Goal: Information Seeking & Learning: Find specific fact

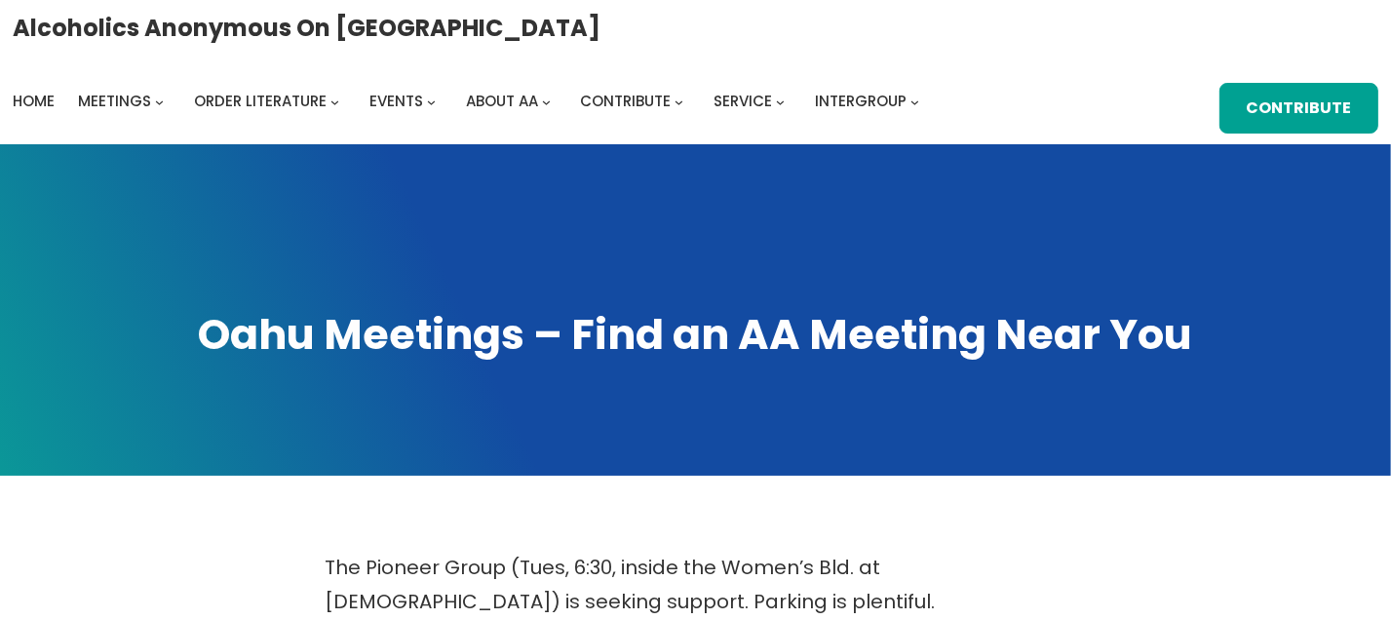
drag, startPoint x: 0, startPoint y: 0, endPoint x: 568, endPoint y: 177, distance: 595.3
click at [568, 177] on span at bounding box center [695, 309] width 1391 height 331
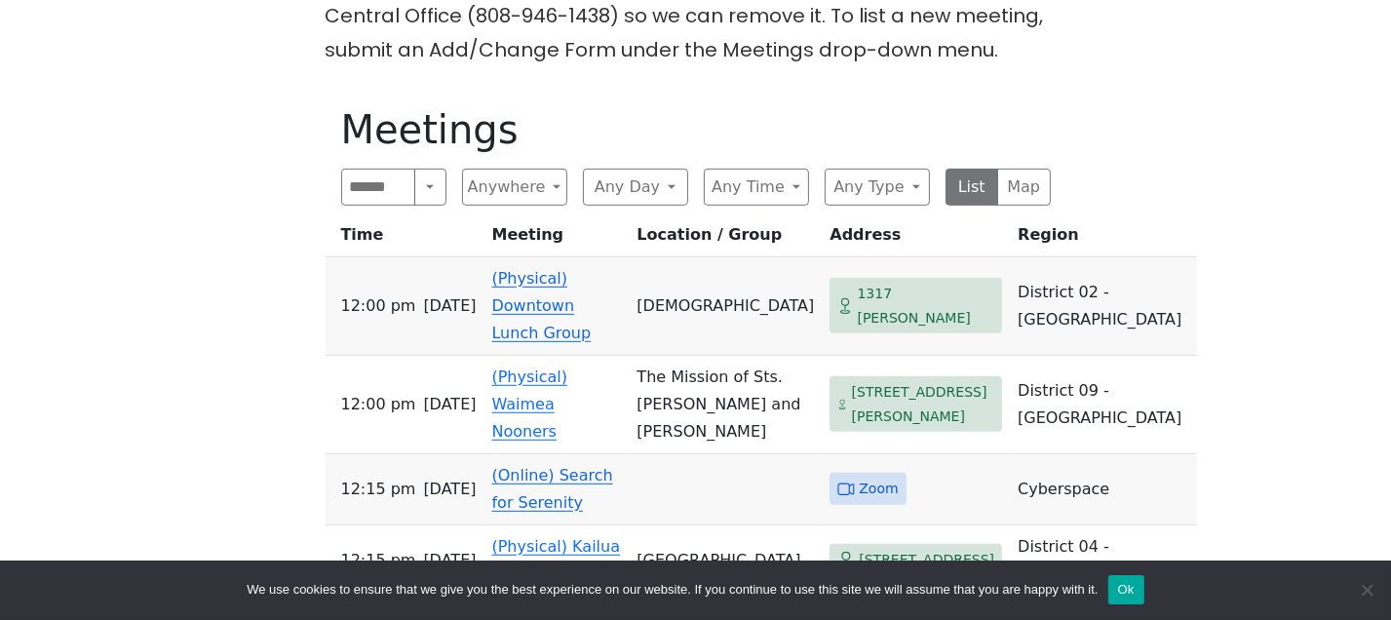
scroll to position [998, 0]
click at [568, 177] on div "Search Near Location Near Me Anywhere Anywhere Cyberspace 67 District 01 - [GEO…" at bounding box center [696, 186] width 710 height 37
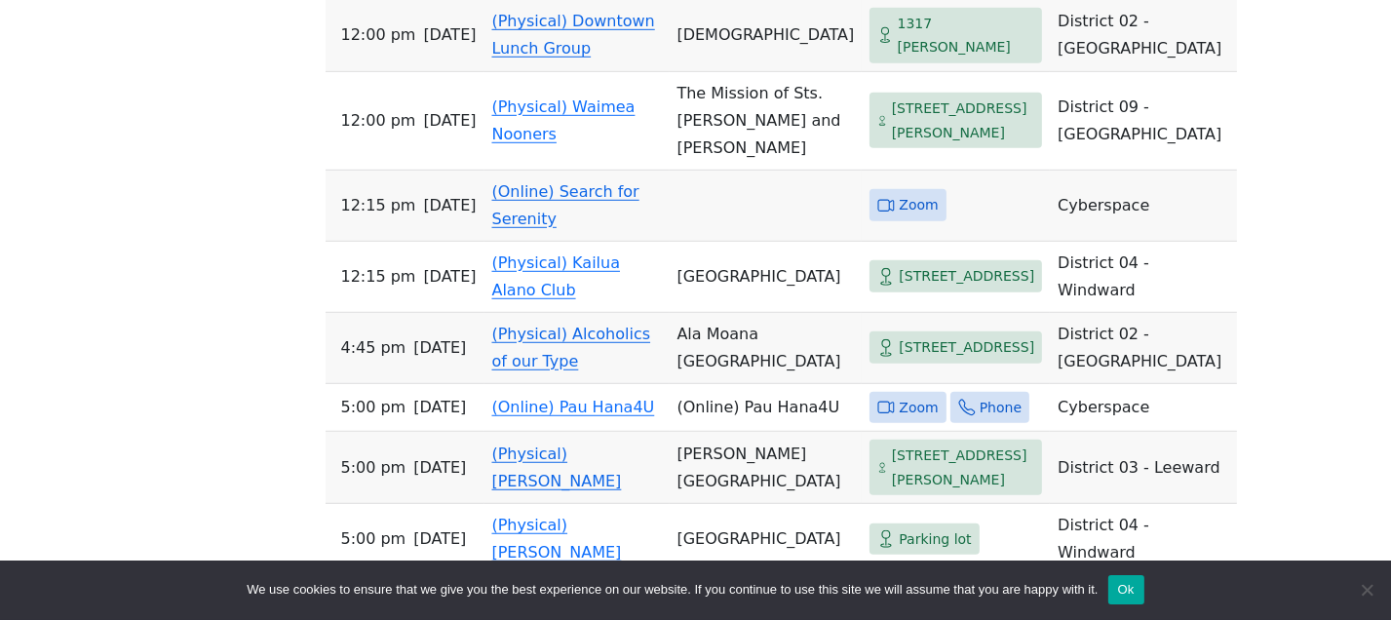
scroll to position [1255, 0]
click at [568, 177] on td "(Online) Search for Serenity" at bounding box center [576, 205] width 185 height 71
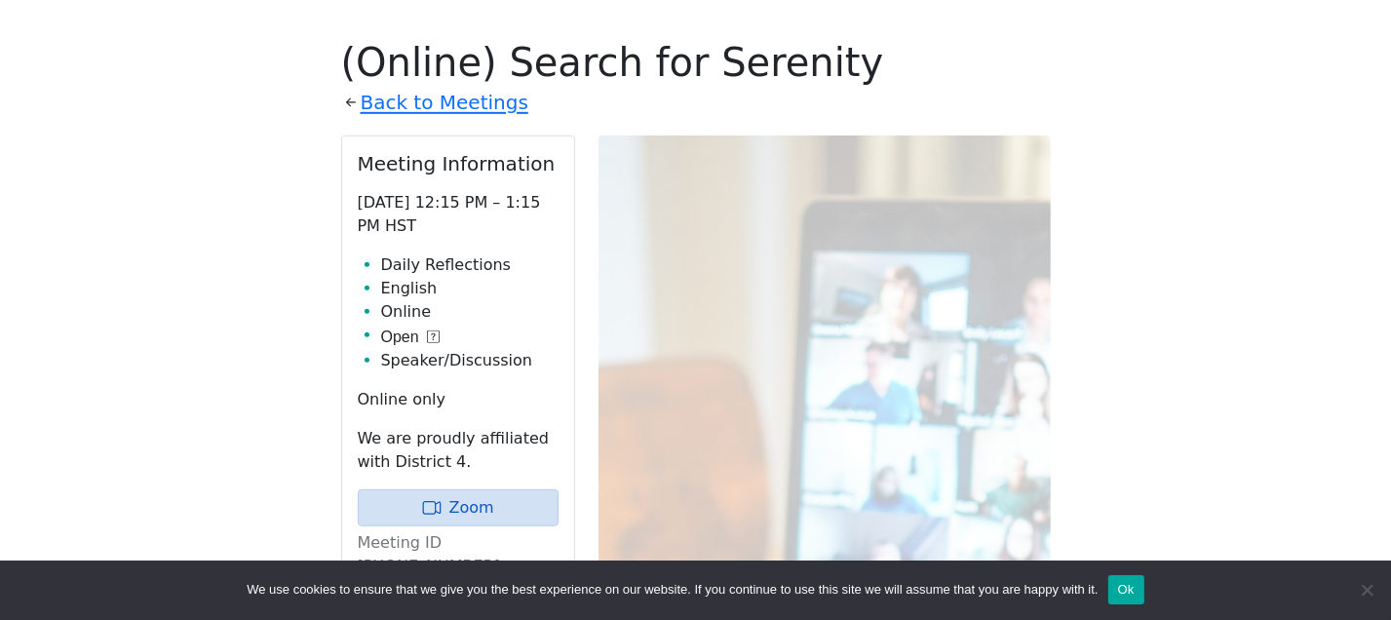
scroll to position [1068, 0]
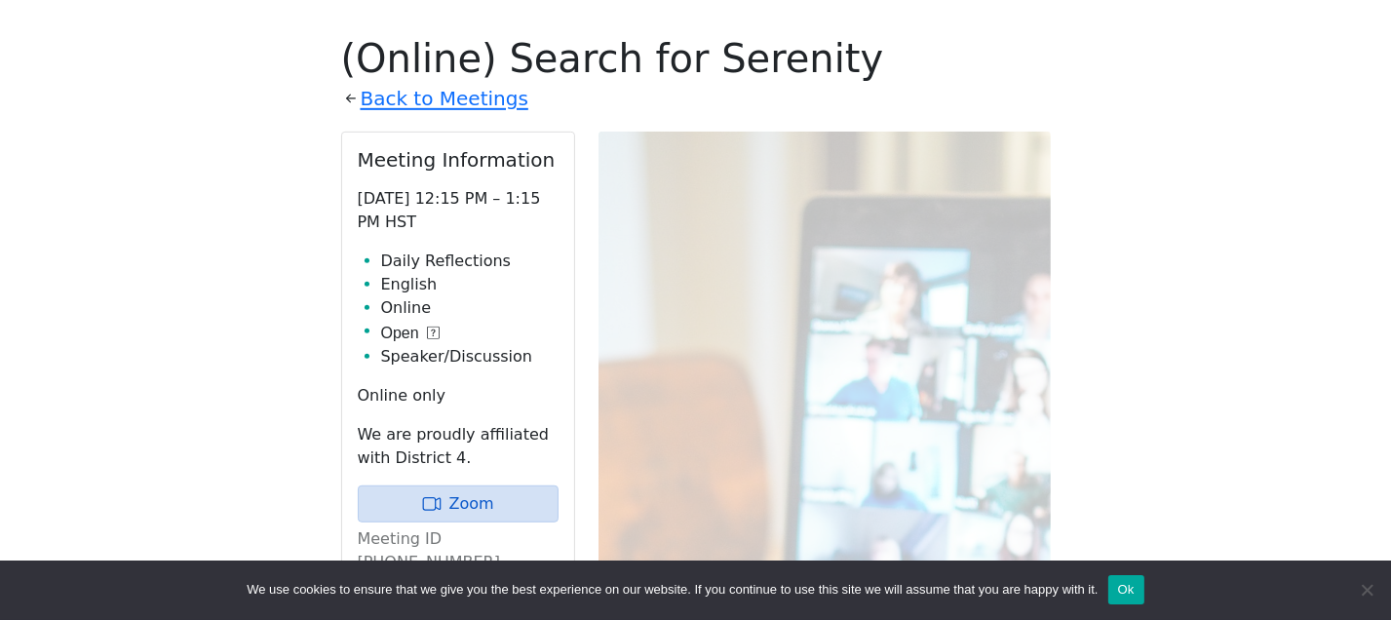
click at [568, 177] on div "Meeting Information Friday 12:15 PM – 1:15 PM HST Daily Reflections English Onl…" at bounding box center [458, 438] width 232 height 610
drag, startPoint x: 568, startPoint y: 177, endPoint x: 565, endPoint y: 159, distance: 18.7
click at [565, 159] on div "Meeting Information Friday 12:15 PM – 1:15 PM HST Daily Reflections English Onl…" at bounding box center [458, 438] width 232 height 610
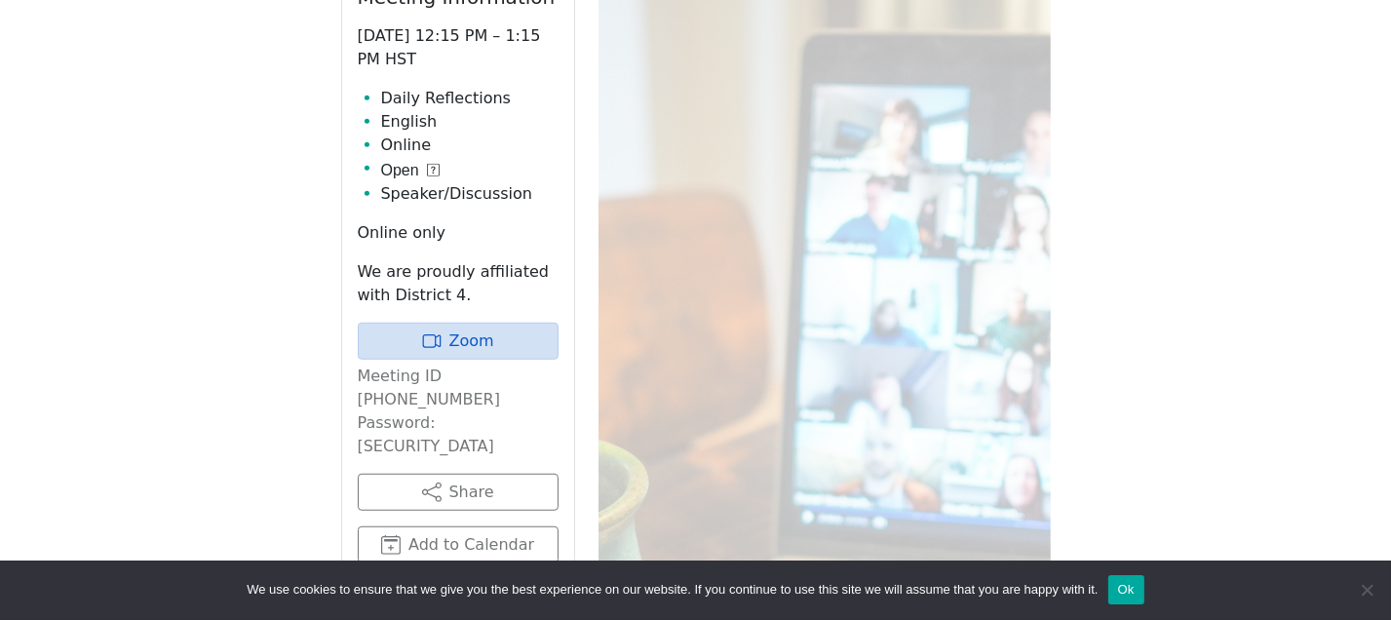
click at [565, 159] on div "Meeting Information Friday 12:15 PM – 1:15 PM HST Daily Reflections English Onl…" at bounding box center [458, 275] width 232 height 610
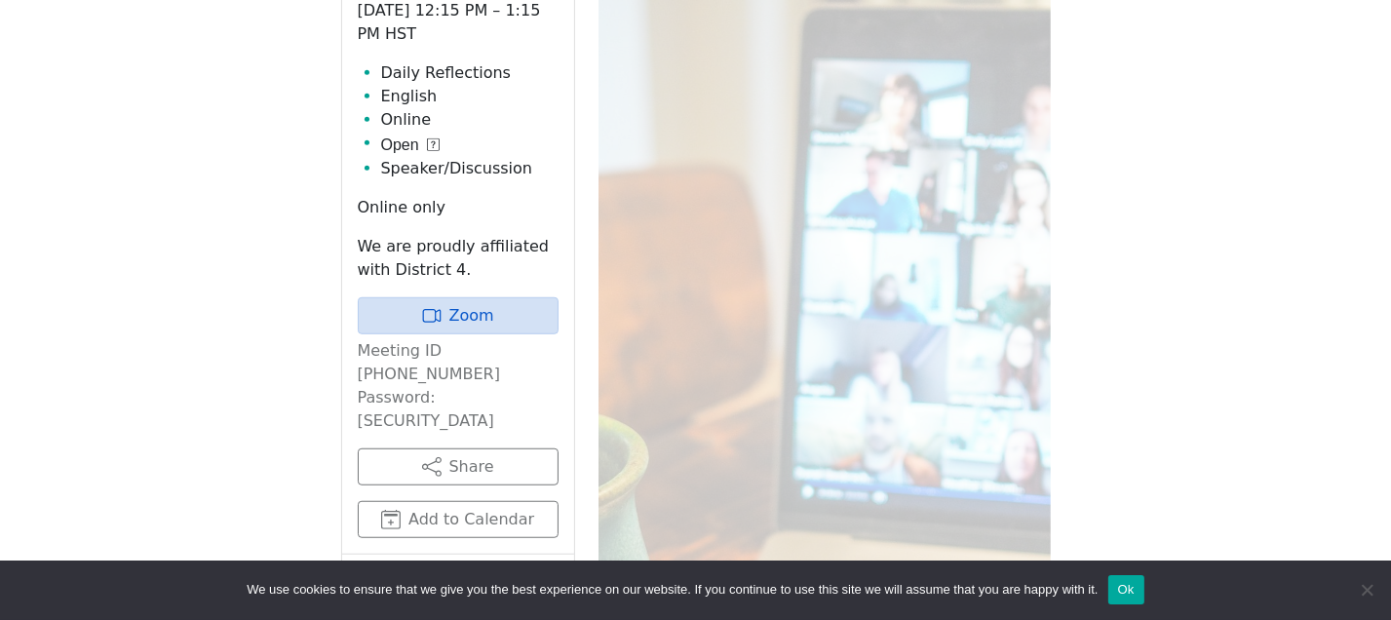
click at [556, 157] on li "Speaker/Discussion" at bounding box center [469, 168] width 177 height 23
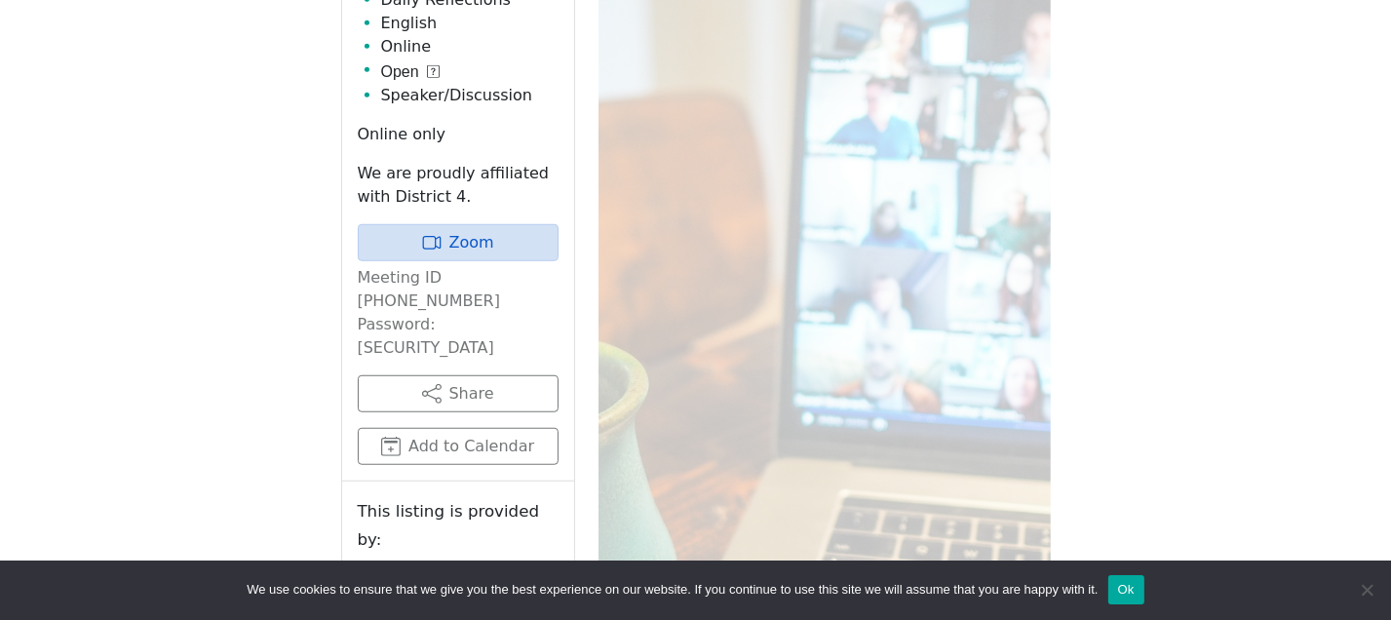
scroll to position [1336, 0]
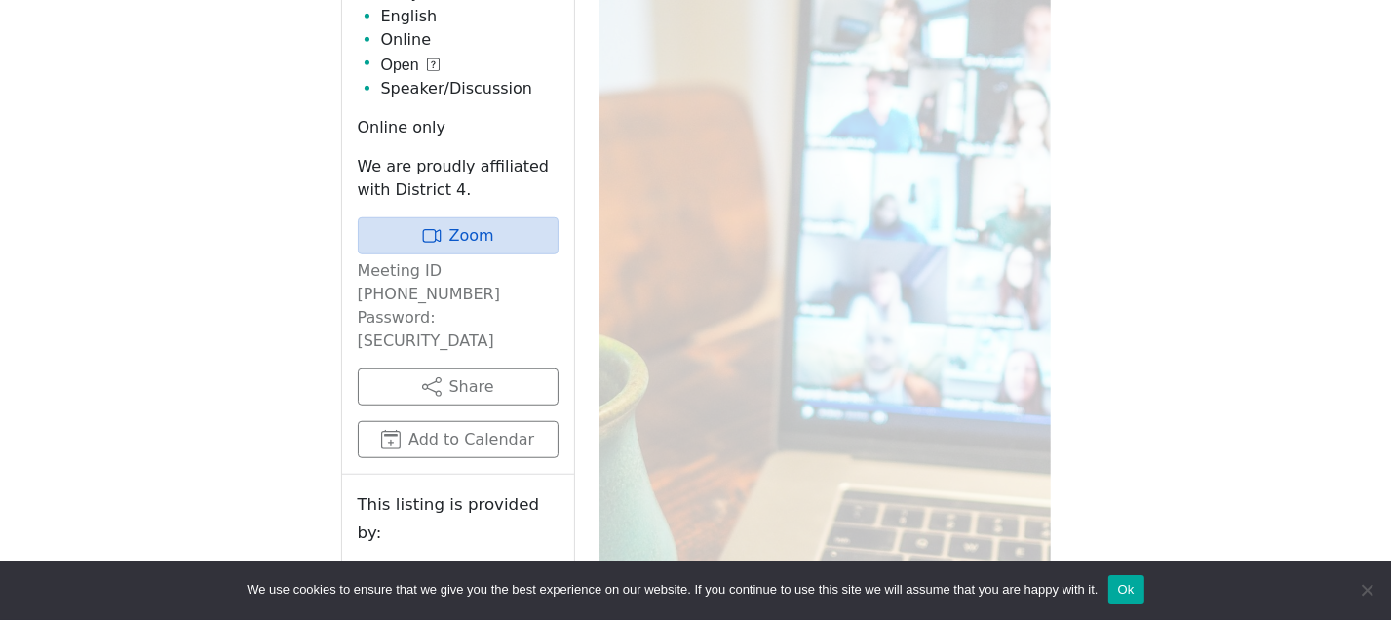
click at [556, 155] on p "We are proudly affiliated with District 4." at bounding box center [458, 178] width 201 height 47
click at [549, 155] on p "We are proudly affiliated with District 4." at bounding box center [458, 178] width 201 height 47
click at [538, 125] on div "Online only We are proudly affiliated with District 4." at bounding box center [458, 159] width 201 height 86
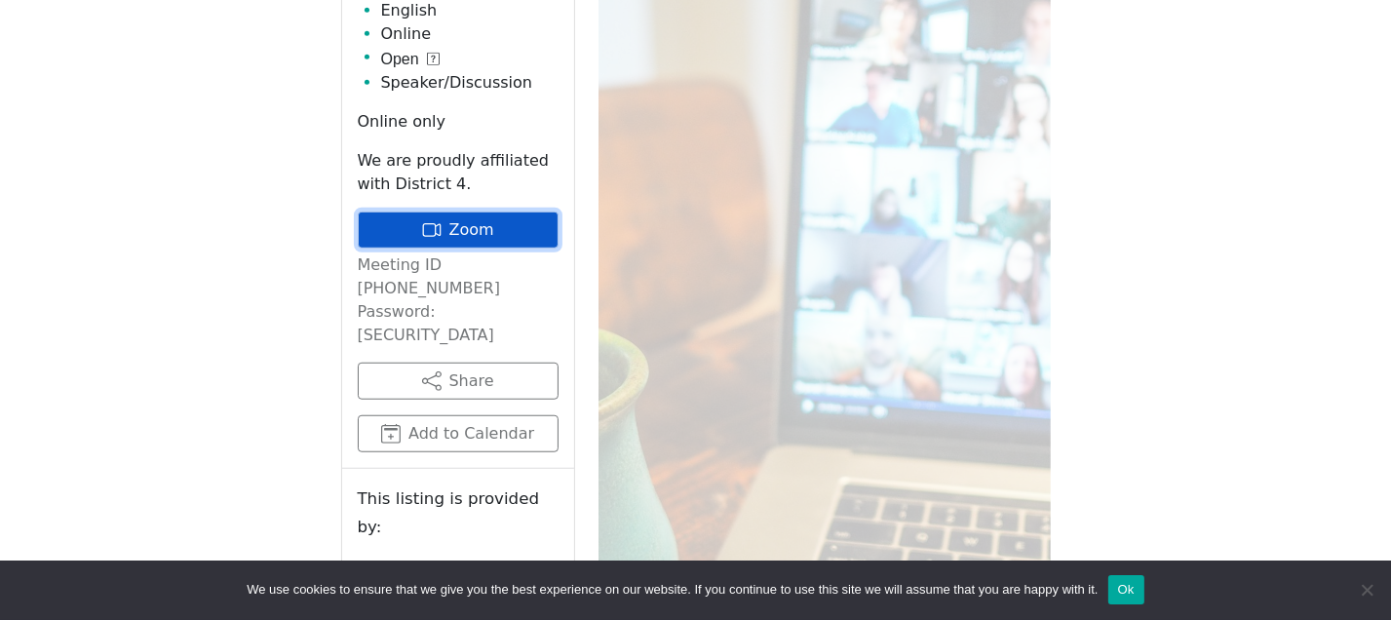
click at [503, 212] on link "Zoom" at bounding box center [458, 230] width 201 height 37
